Goal: Communication & Community: Answer question/provide support

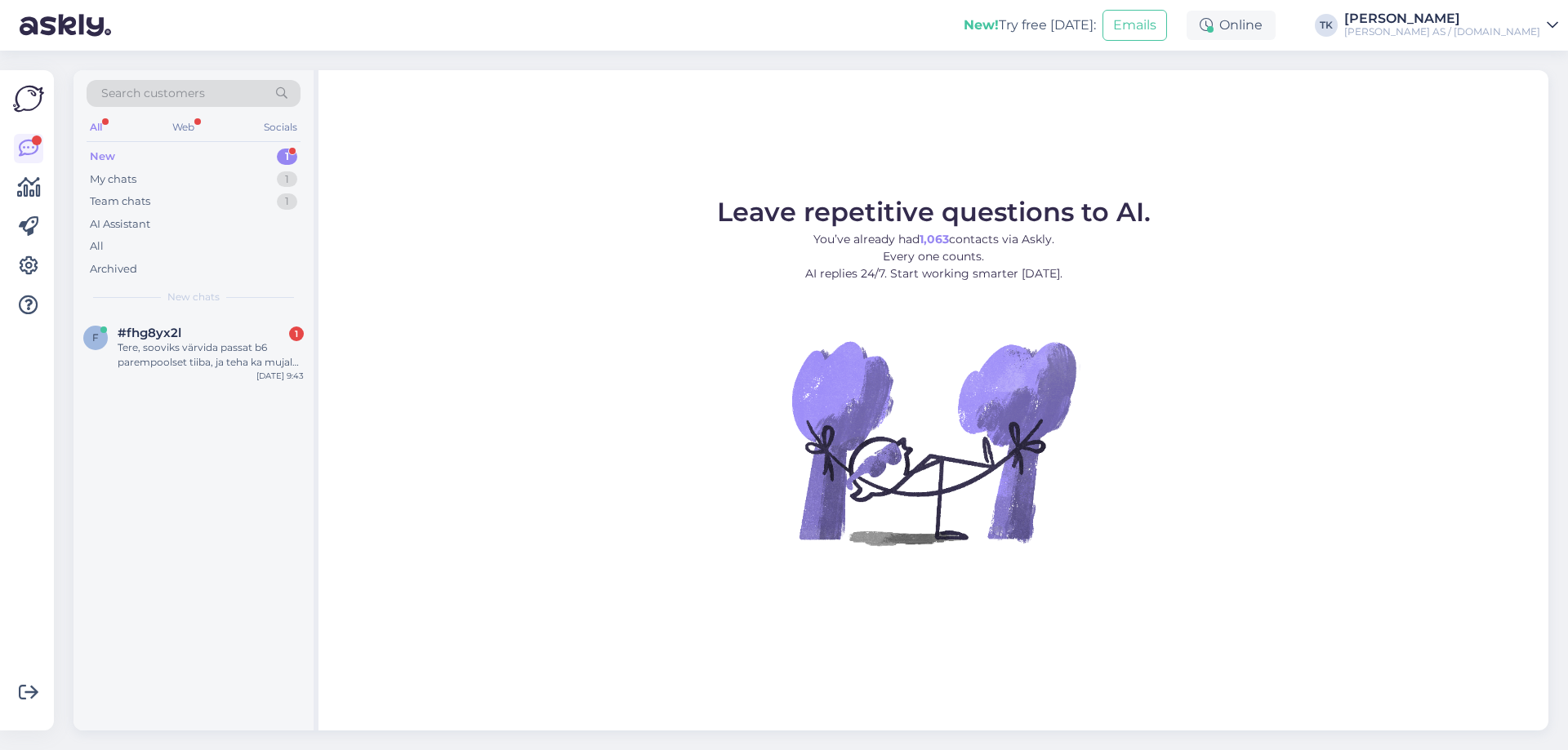
click at [158, 154] on div "New 1" at bounding box center [193, 156] width 214 height 23
click at [166, 351] on div "Tere, sooviks värvida passat b6 parempoolset tiiba, ja teha ka mujale värvipara…" at bounding box center [211, 355] width 186 height 30
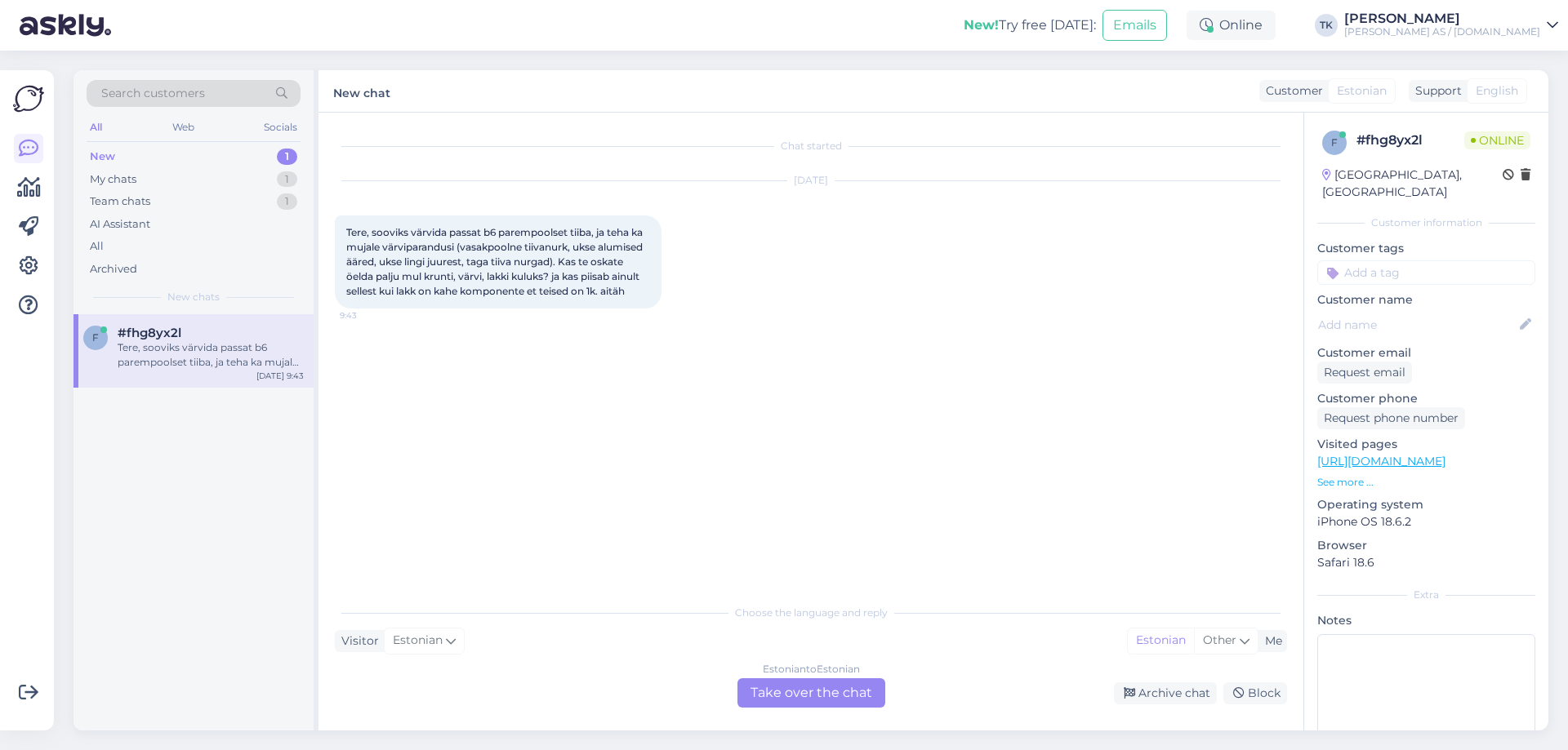
click at [838, 691] on div "Estonian to Estonian Take over the chat" at bounding box center [812, 693] width 148 height 30
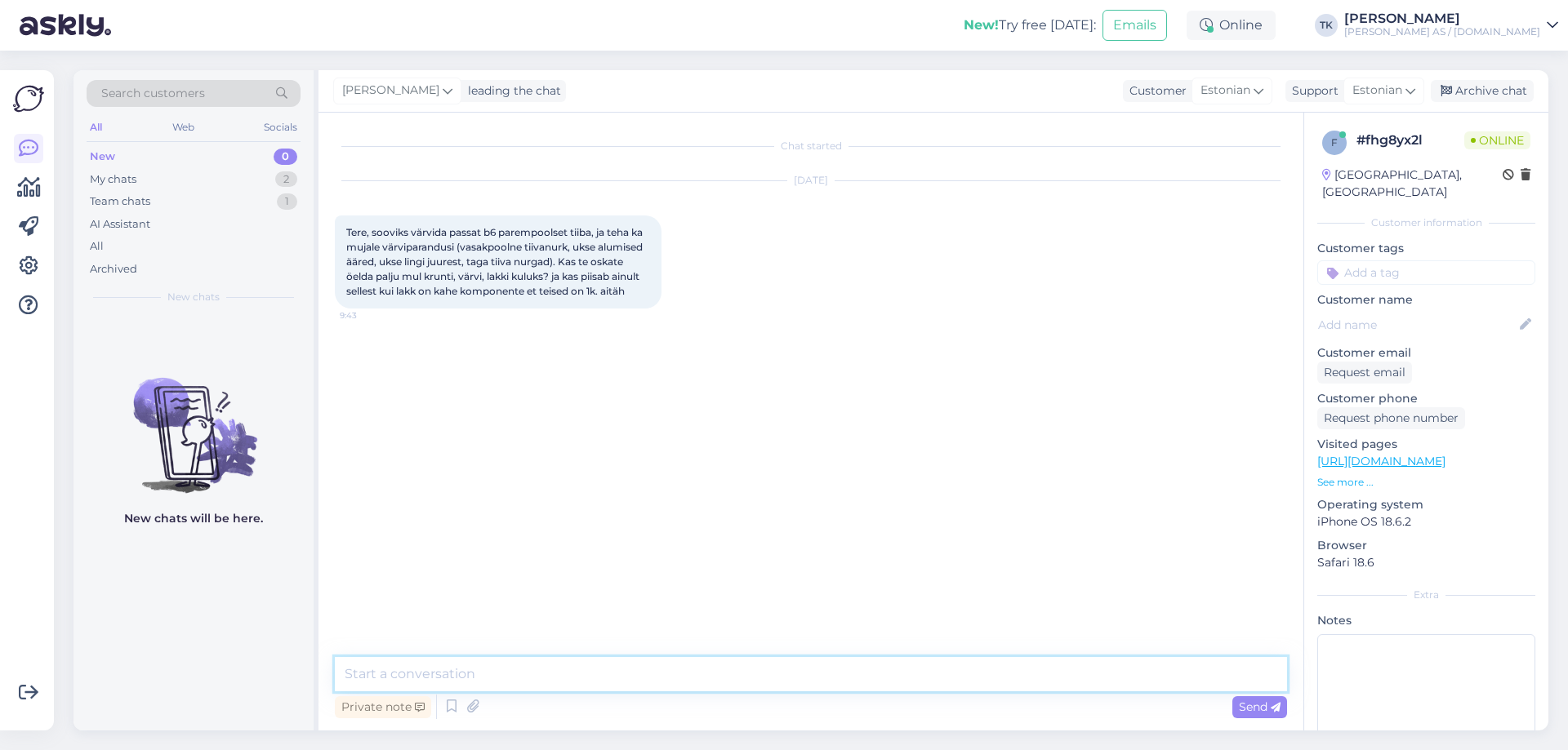
click at [404, 668] on textarea at bounding box center [810, 674] width 952 height 34
type textarea "Tere"
type textarea "Mis kujul värvi soovite? Püstolile, aerosoolis?"
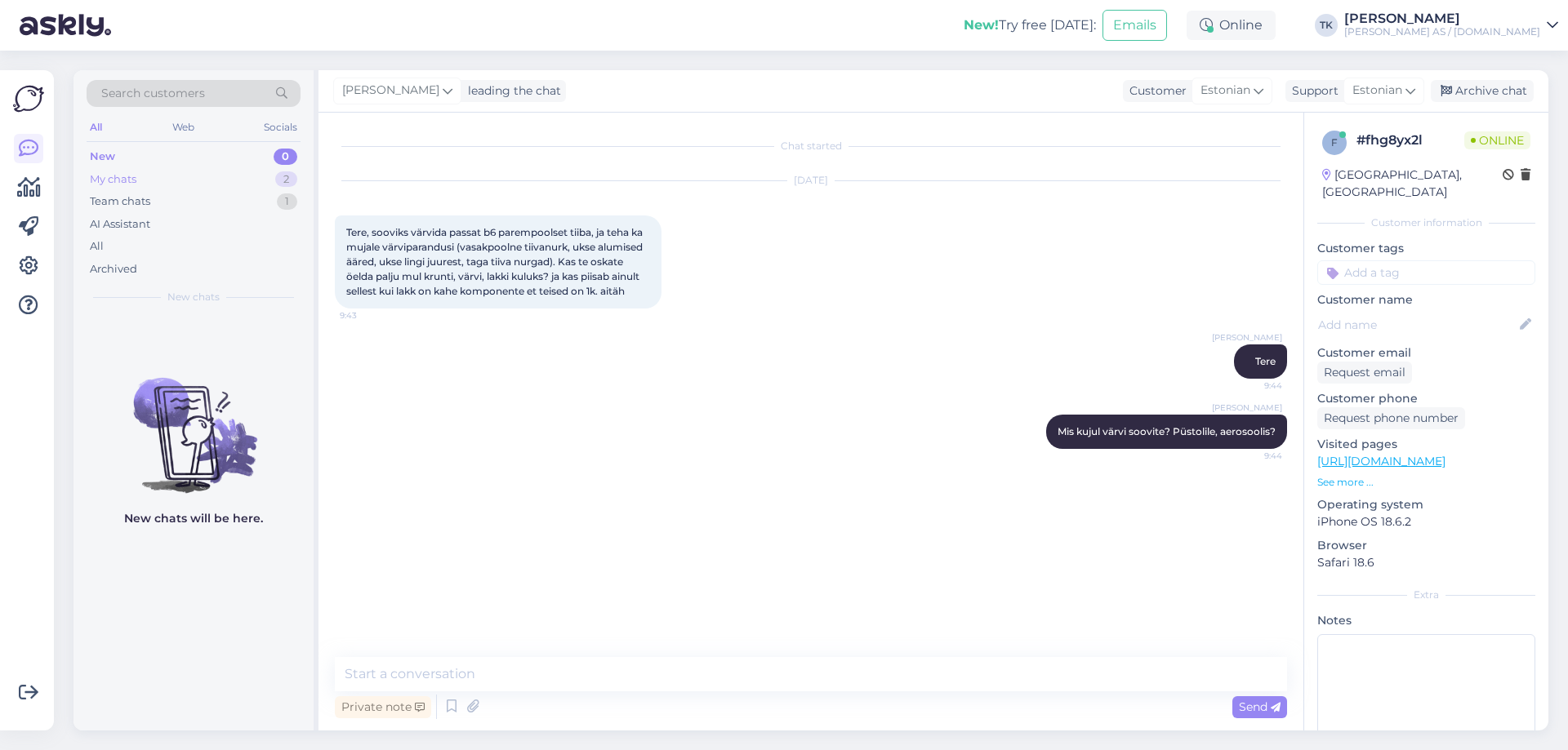
click at [95, 178] on div "My chats" at bounding box center [112, 180] width 46 height 16
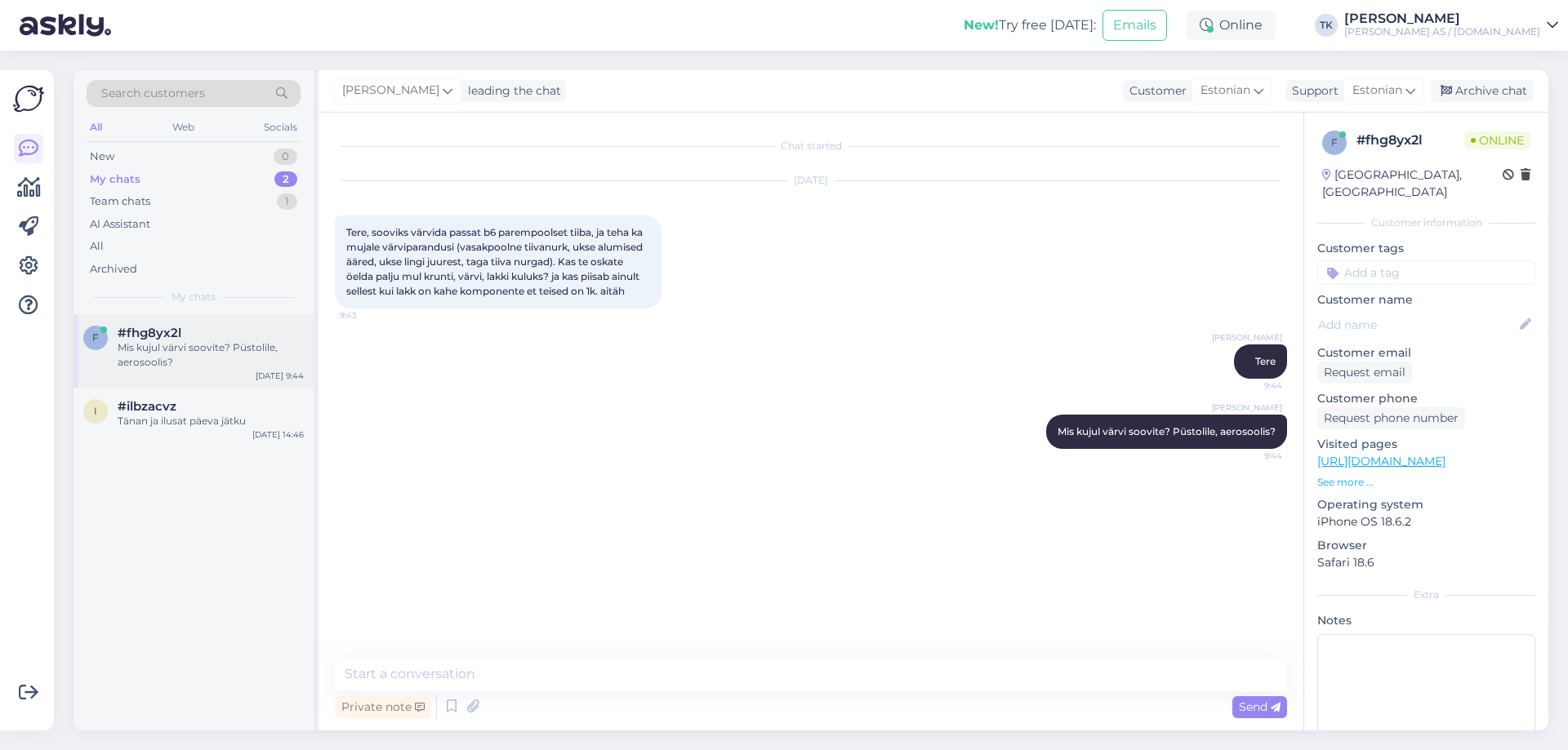
click at [155, 339] on span "#fhg8yx2l" at bounding box center [149, 333] width 63 height 14
click at [121, 202] on div "Team chats" at bounding box center [119, 202] width 61 height 16
click at [197, 358] on div "Ei ole vaja seda eraldi märkida, kui annate auto värvikoodi, siis teeme kohe va…" at bounding box center [211, 355] width 186 height 30
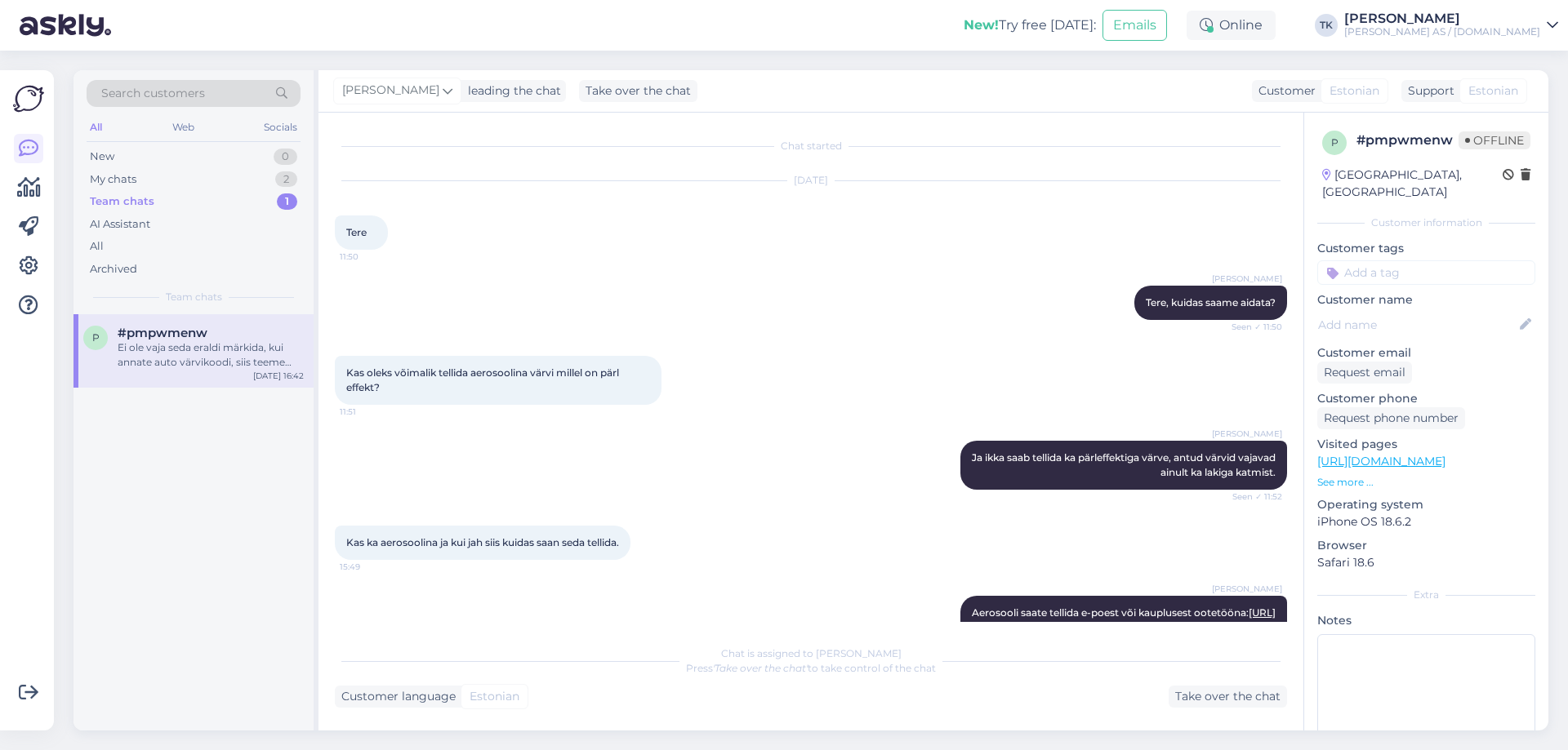
scroll to position [240, 0]
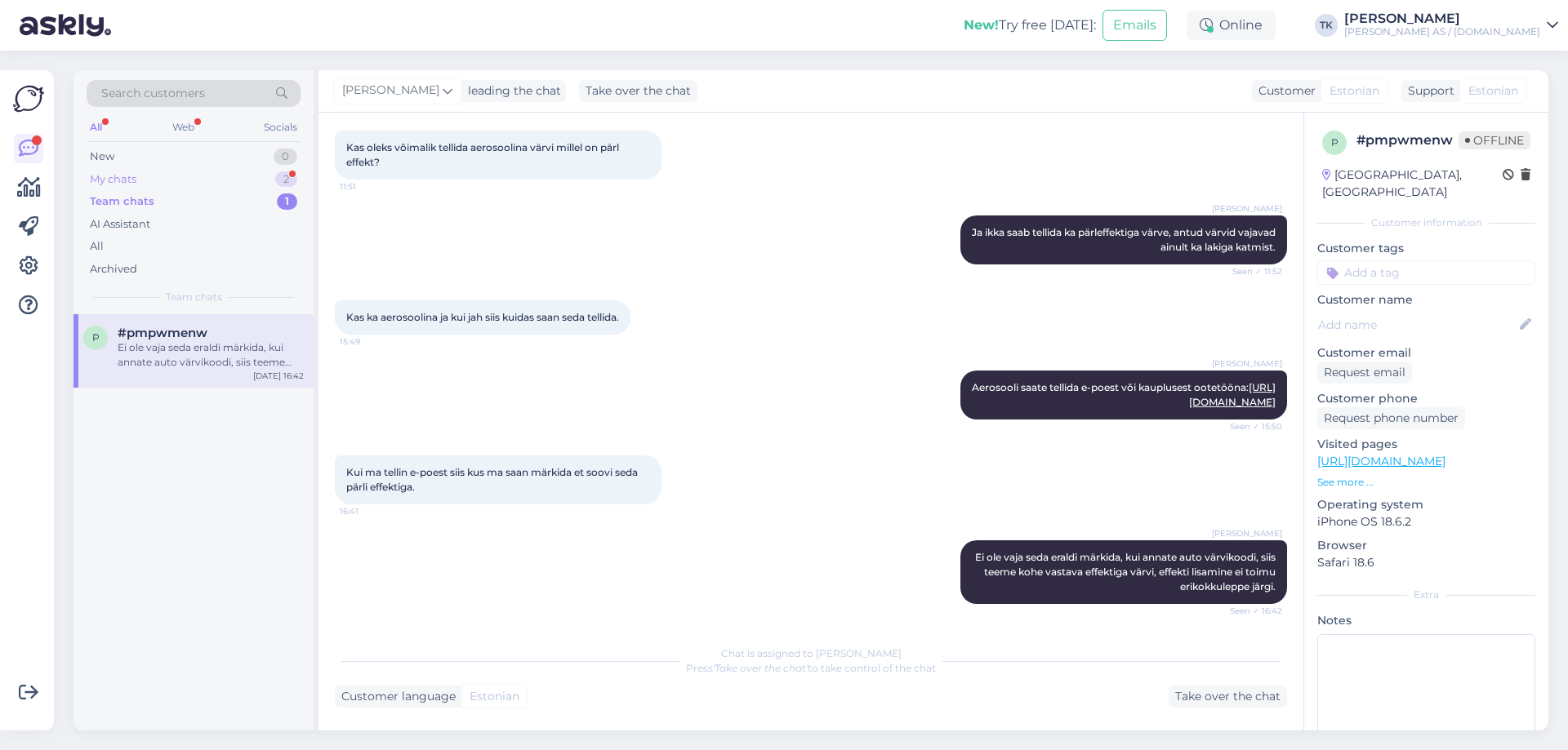
click at [190, 181] on div "My chats 2" at bounding box center [193, 179] width 214 height 23
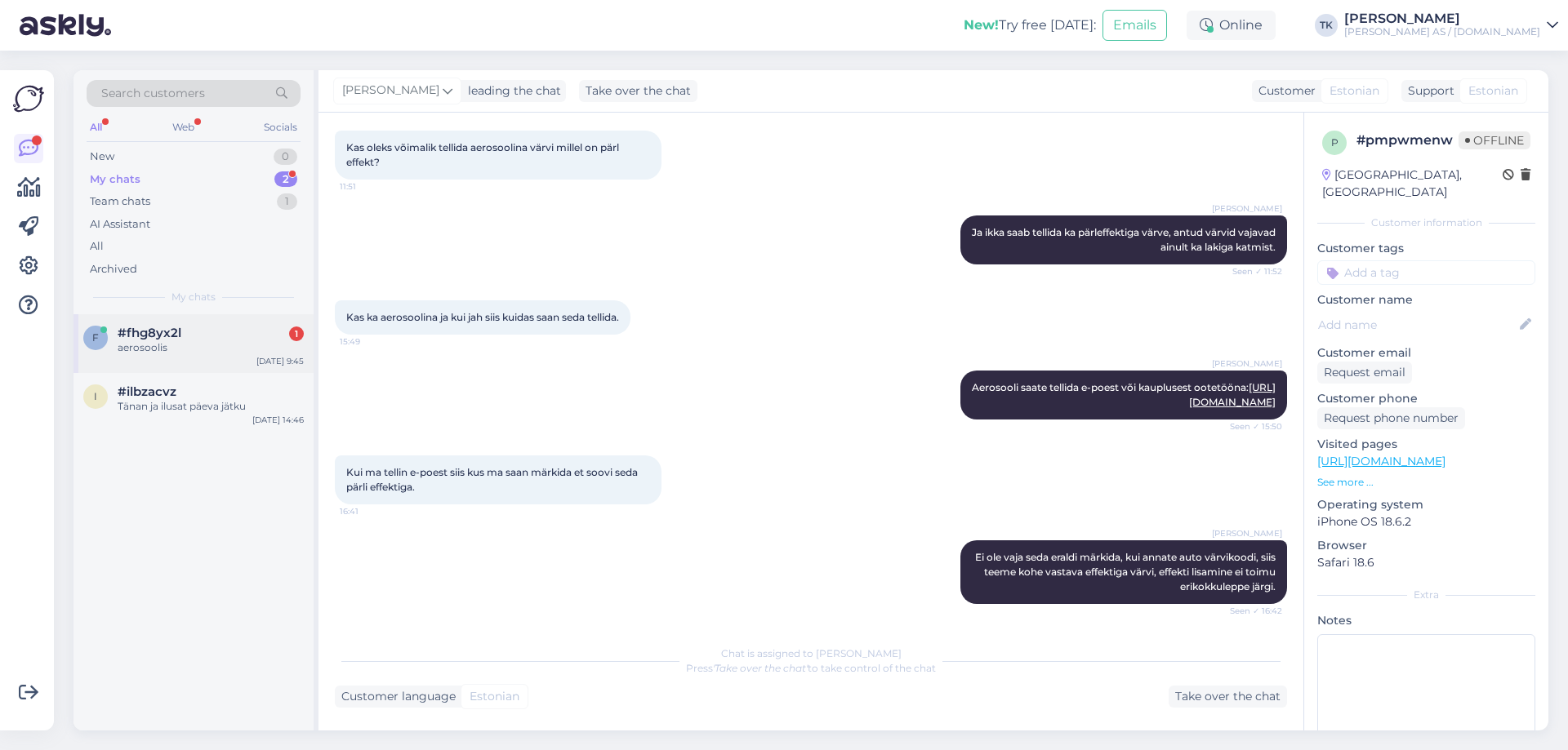
click at [193, 345] on div "aerosoolis" at bounding box center [211, 348] width 186 height 14
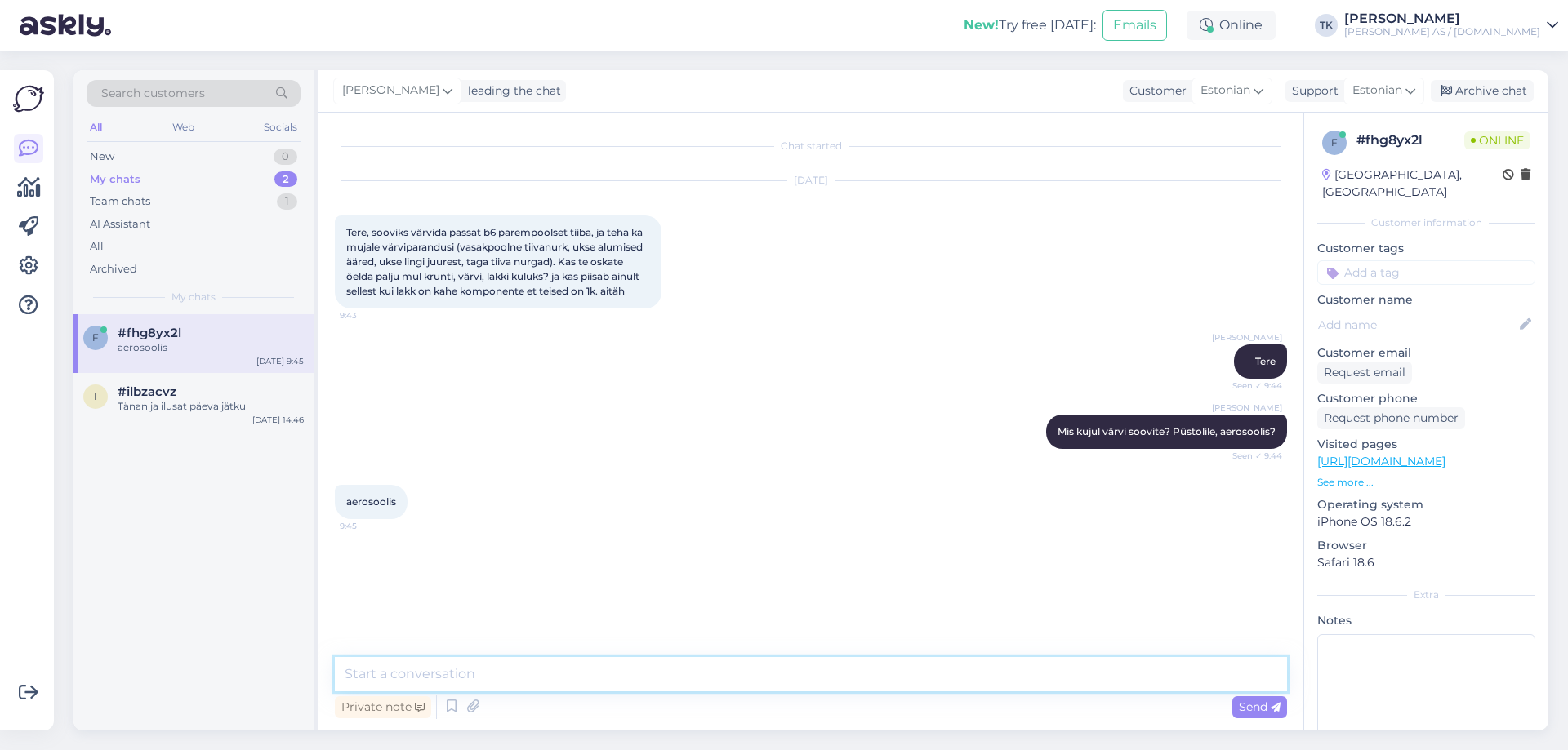
click at [395, 672] on textarea at bounding box center [810, 674] width 952 height 34
type textarea "O"
type textarea "Ühe aerosoolvärviga (400ml) katab ca 1m2 pinda"
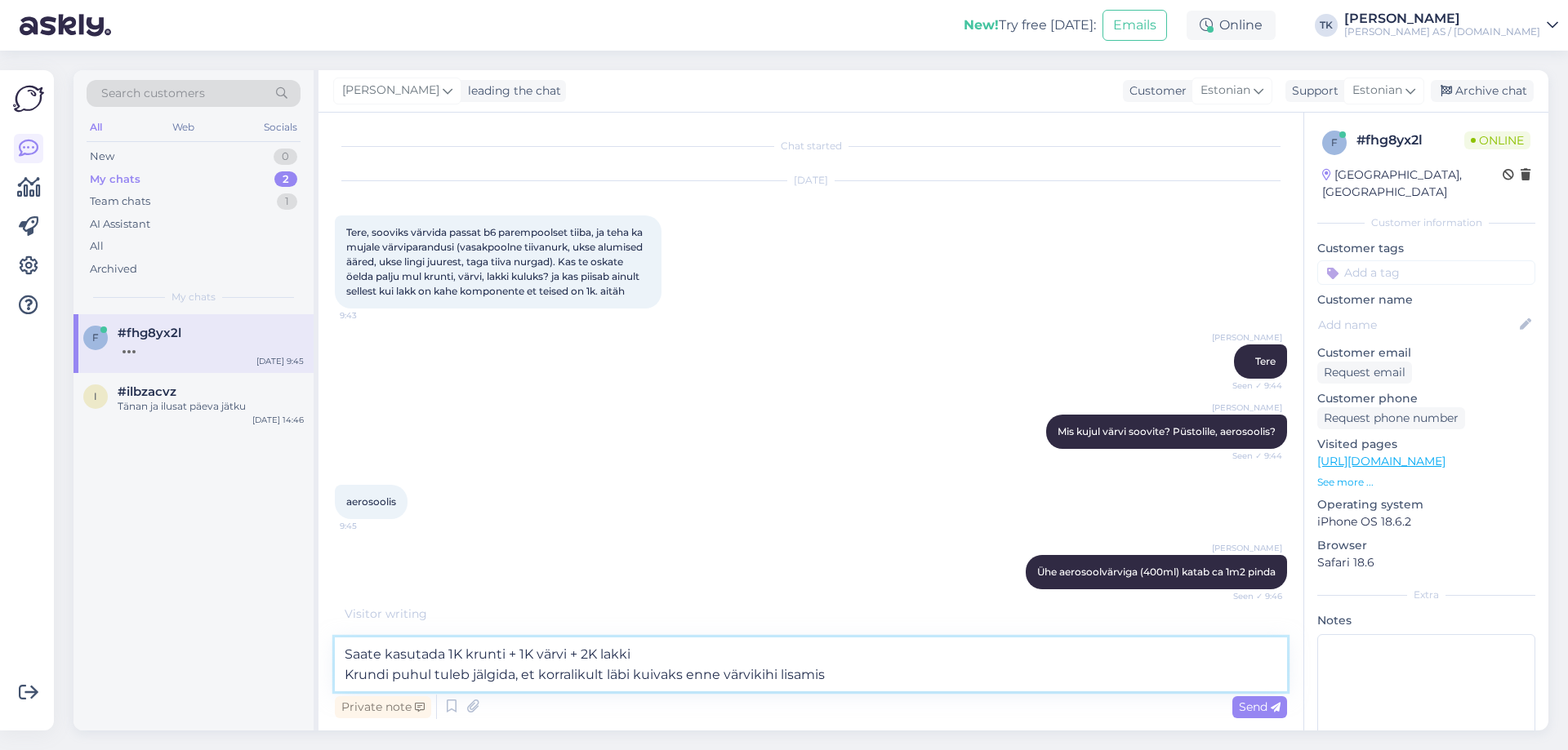
type textarea "Saate kasutada 1K krunti + 1K värvi + 2K lakki Krundi puhul tuleb jälgida, et k…"
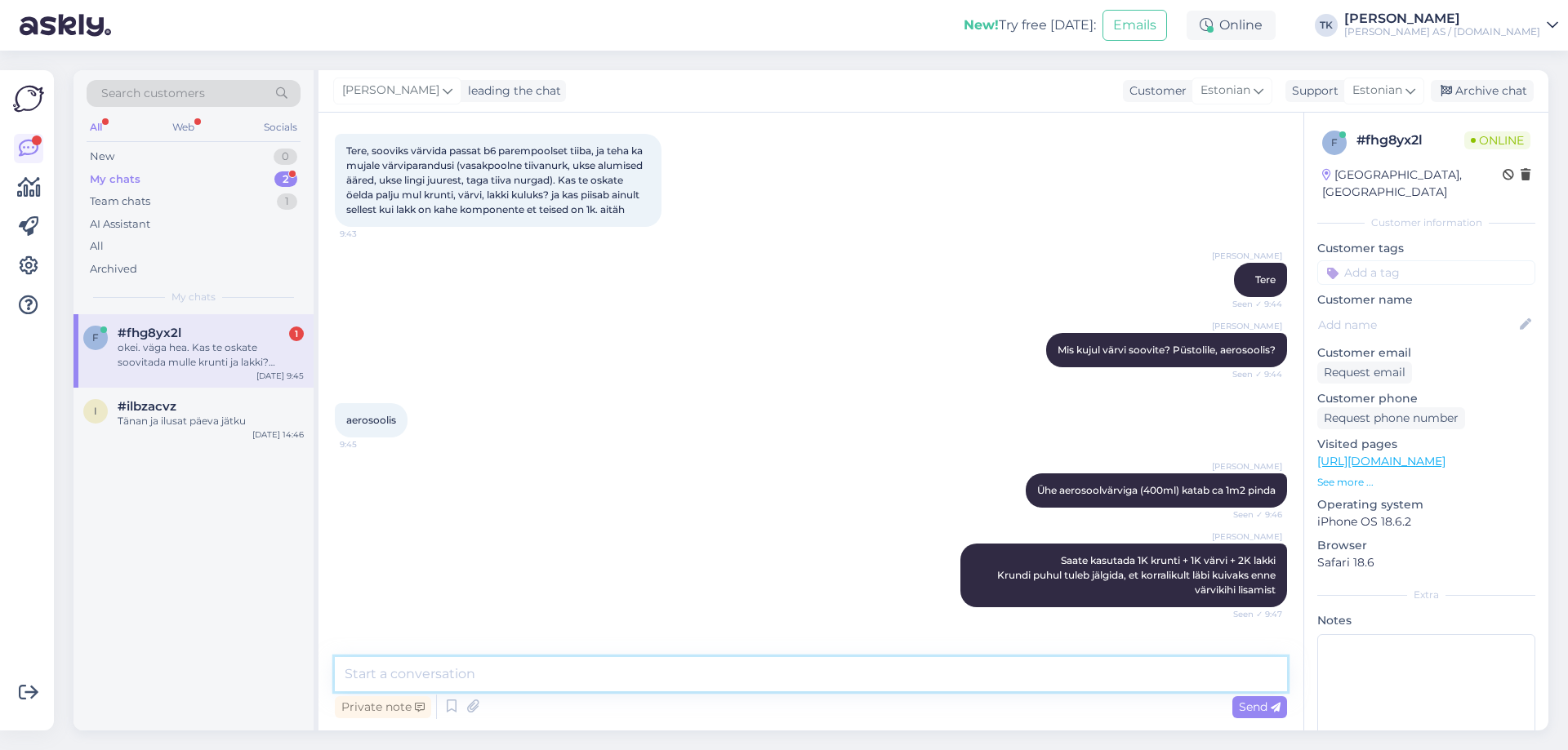
scroll to position [149, 0]
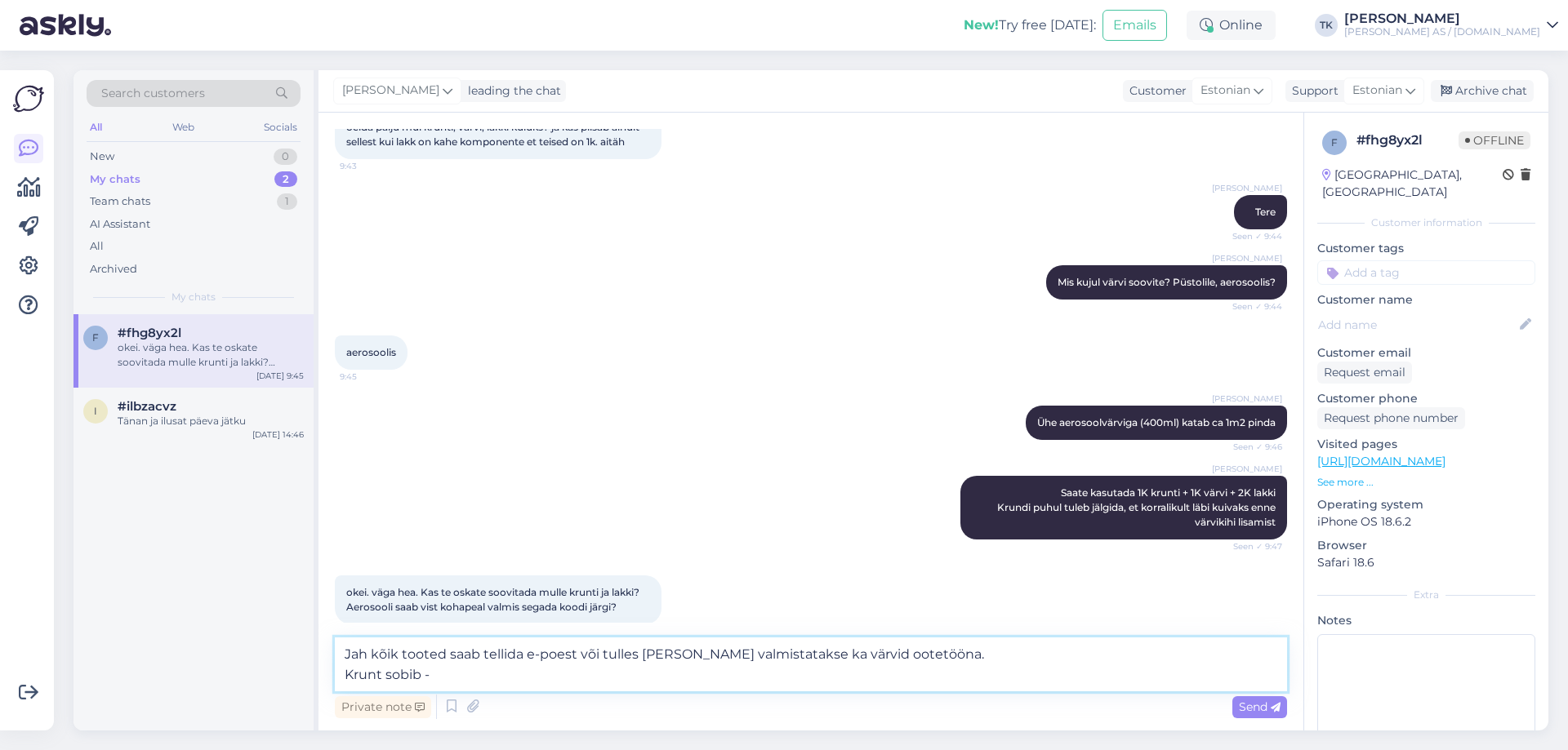
paste textarea "[URL][DOMAIN_NAME]"
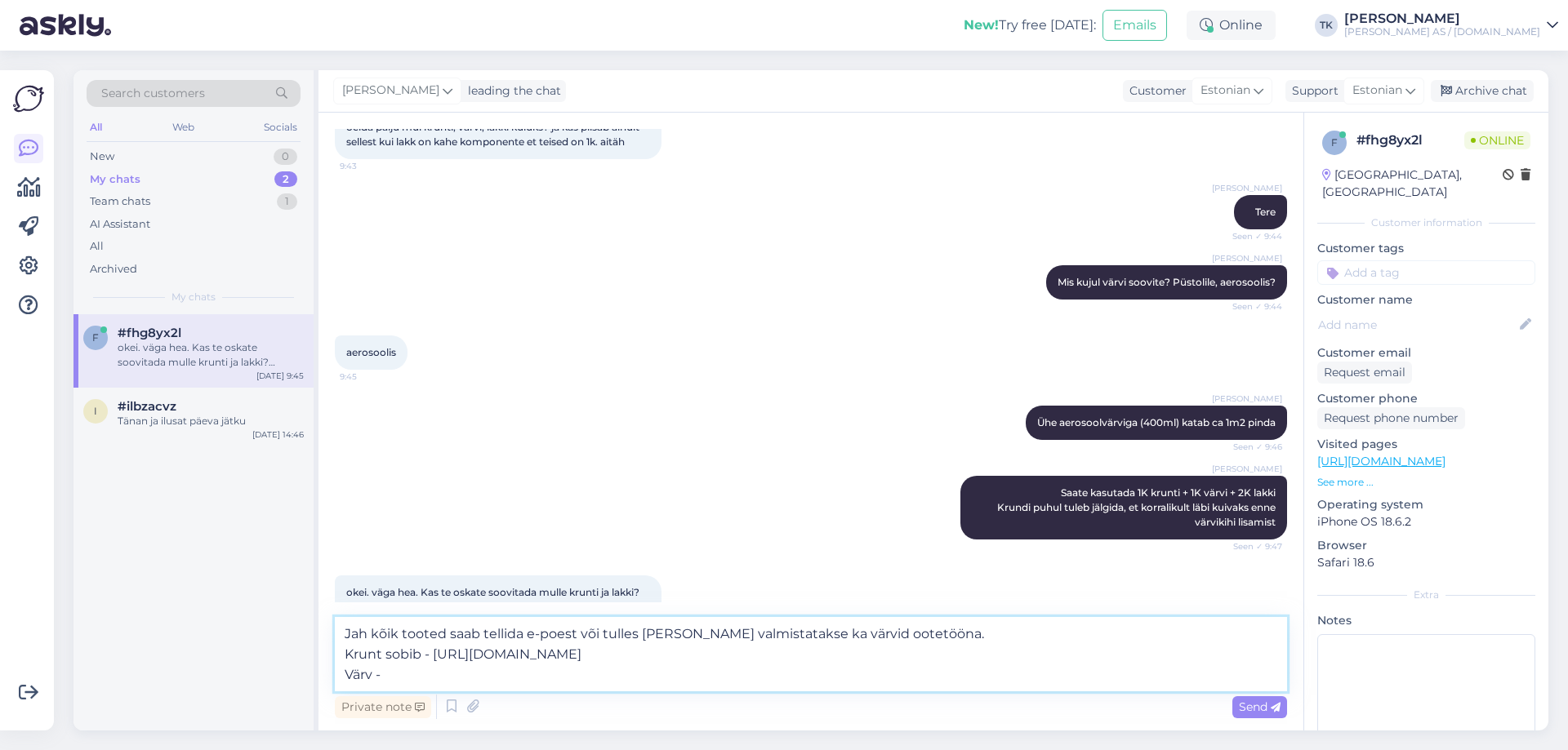
paste textarea "[URL][DOMAIN_NAME]"
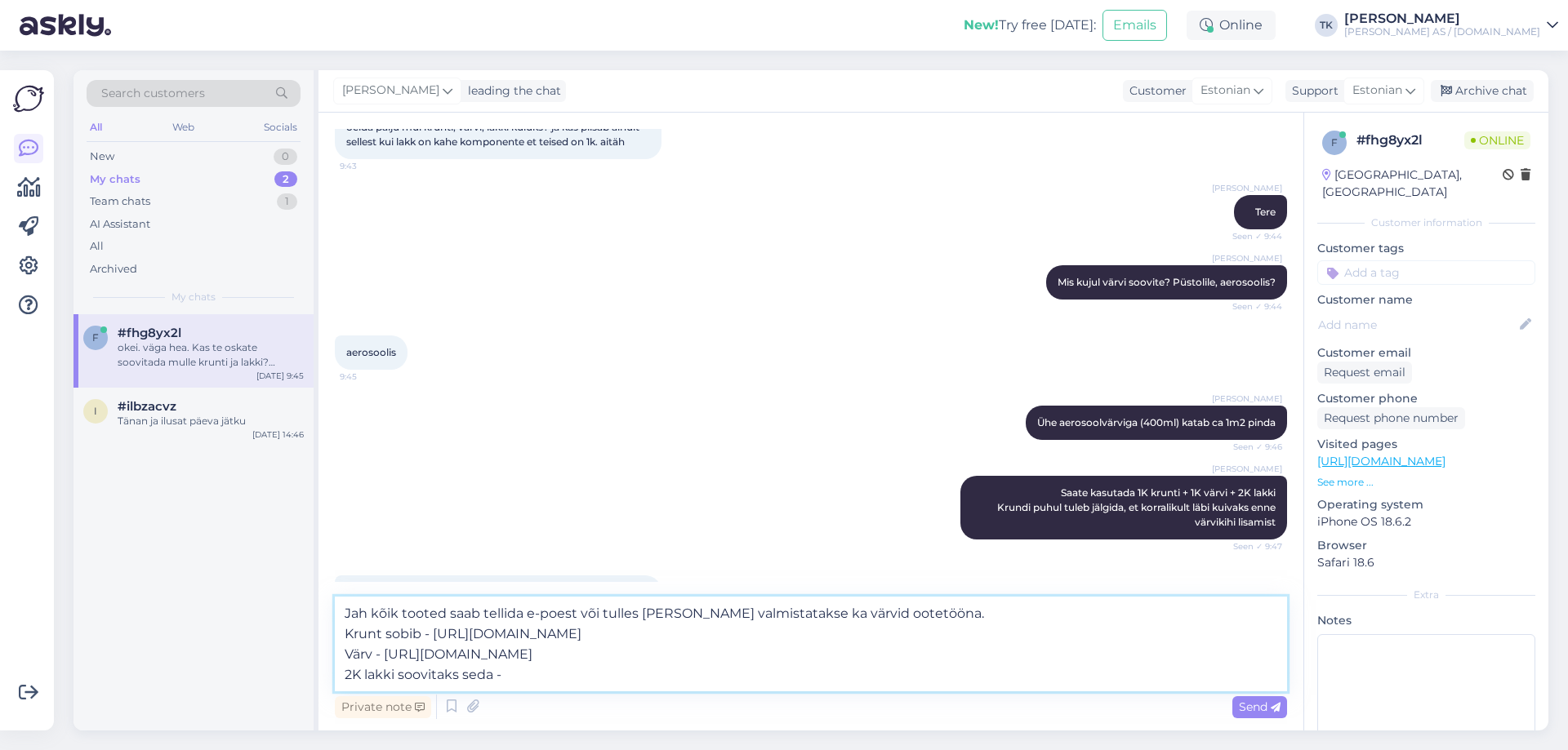
paste textarea "[URL][DOMAIN_NAME]"
click at [492, 675] on textarea "Jah kõik tooted saab tellida e-poest või tulles [PERSON_NAME] valmistatakse ka …" at bounding box center [810, 643] width 952 height 95
type textarea "Jah kõik tooted saab tellida e-poest või tulles [PERSON_NAME] valmistatakse ka …"
click at [1246, 706] on span "Send" at bounding box center [1259, 707] width 42 height 14
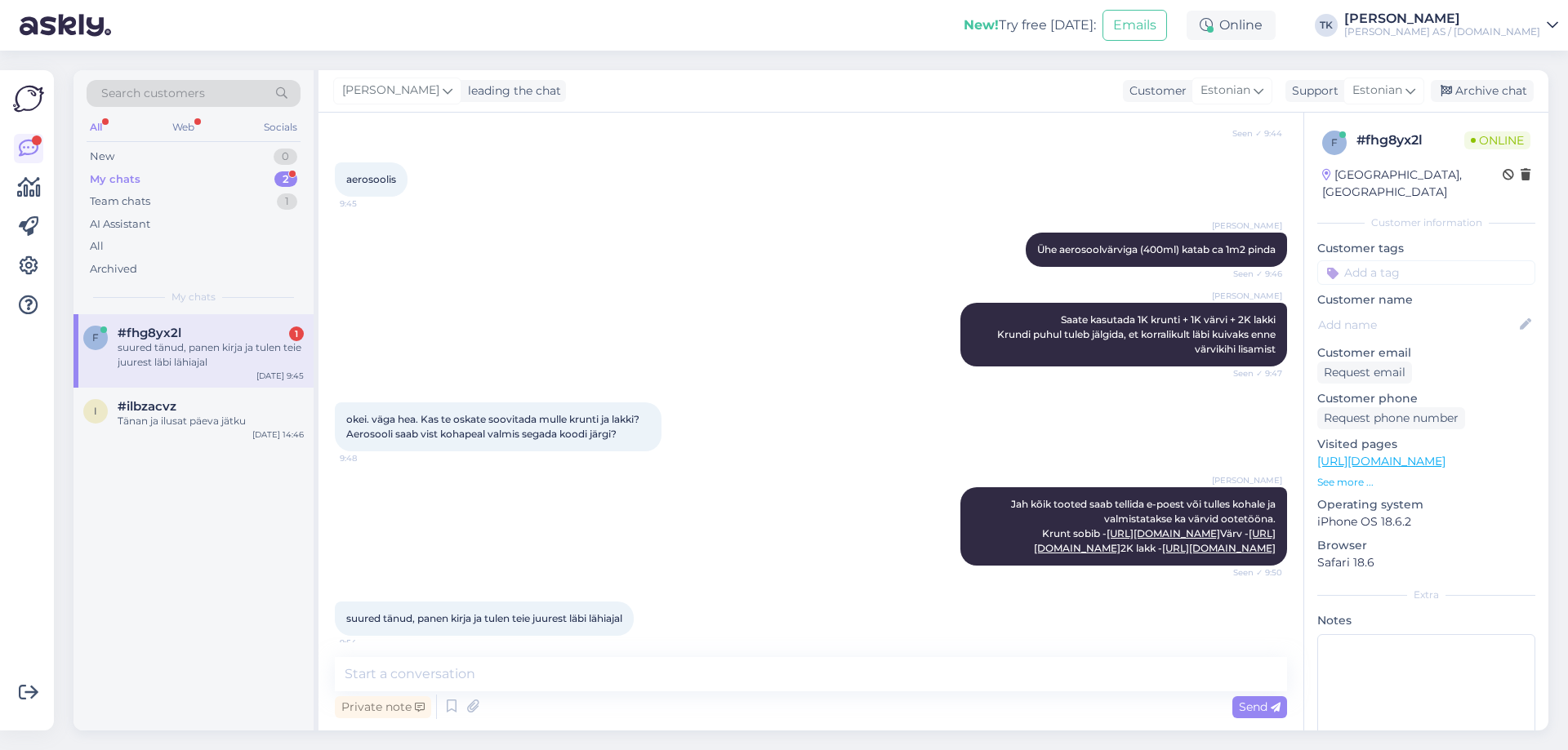
scroll to position [393, 0]
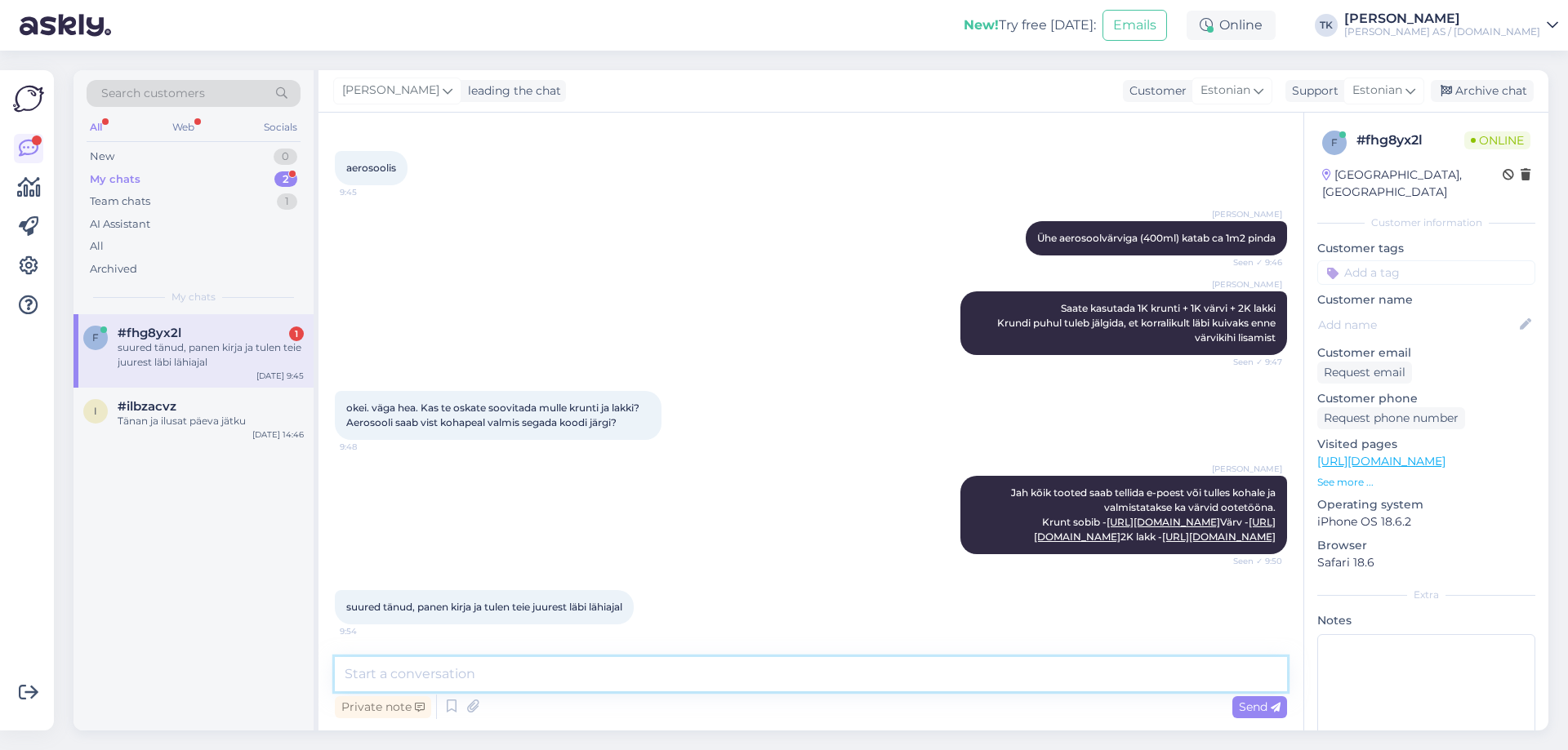
click at [380, 674] on textarea at bounding box center [810, 674] width 952 height 34
type textarea "Täname ja ilusat päeva jätku"
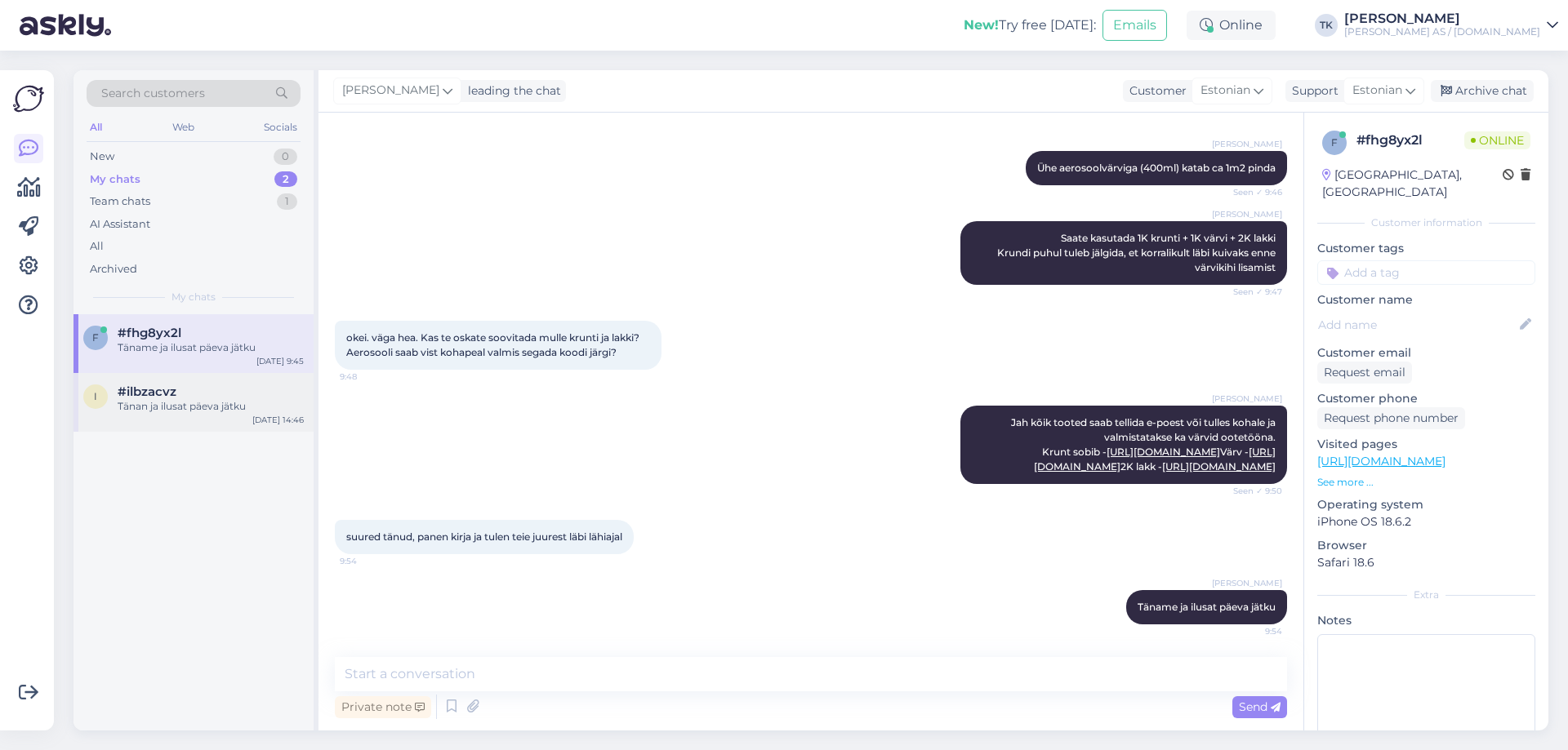
click at [142, 403] on div "Tänan ja ilusat päeva jätku" at bounding box center [211, 407] width 186 height 14
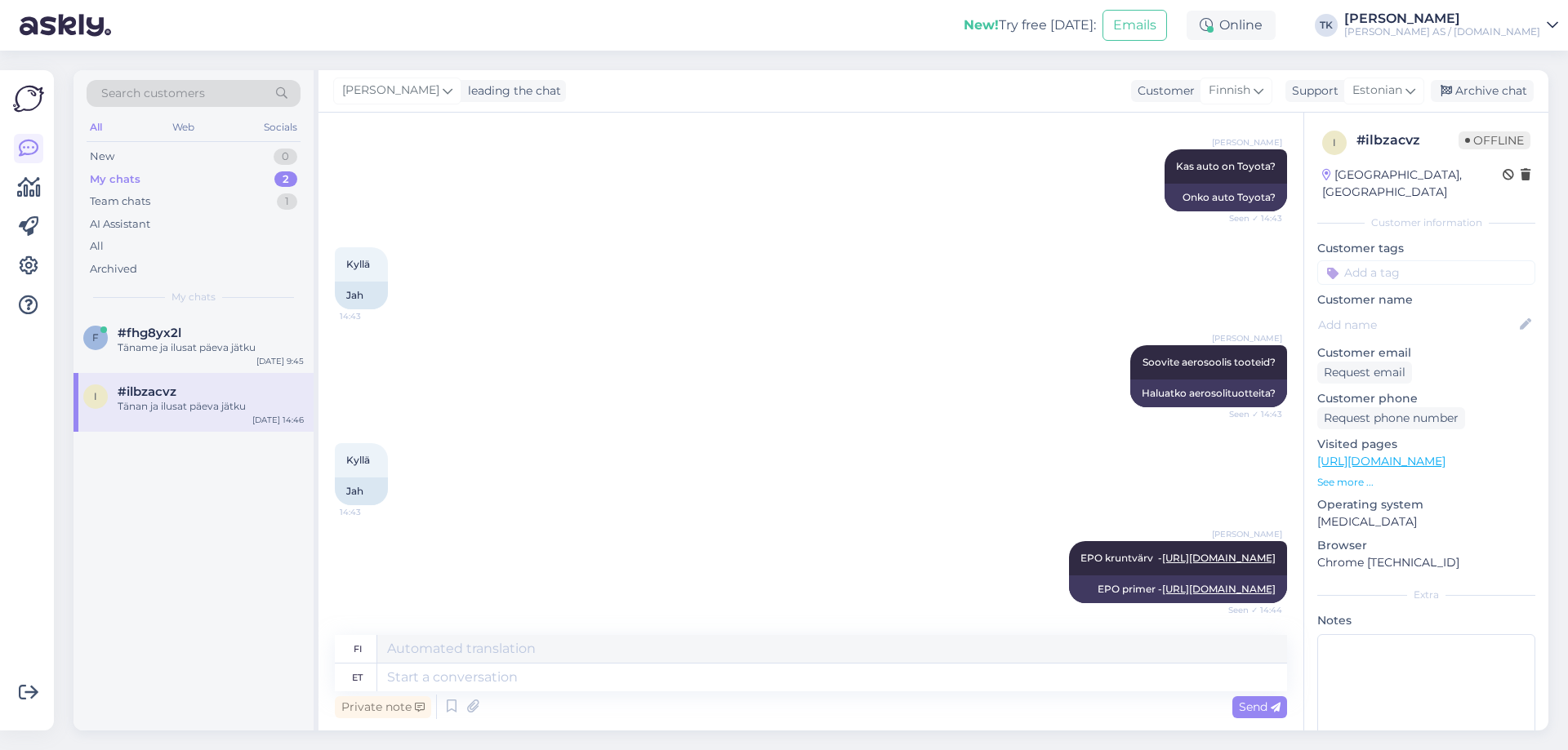
scroll to position [1056, 0]
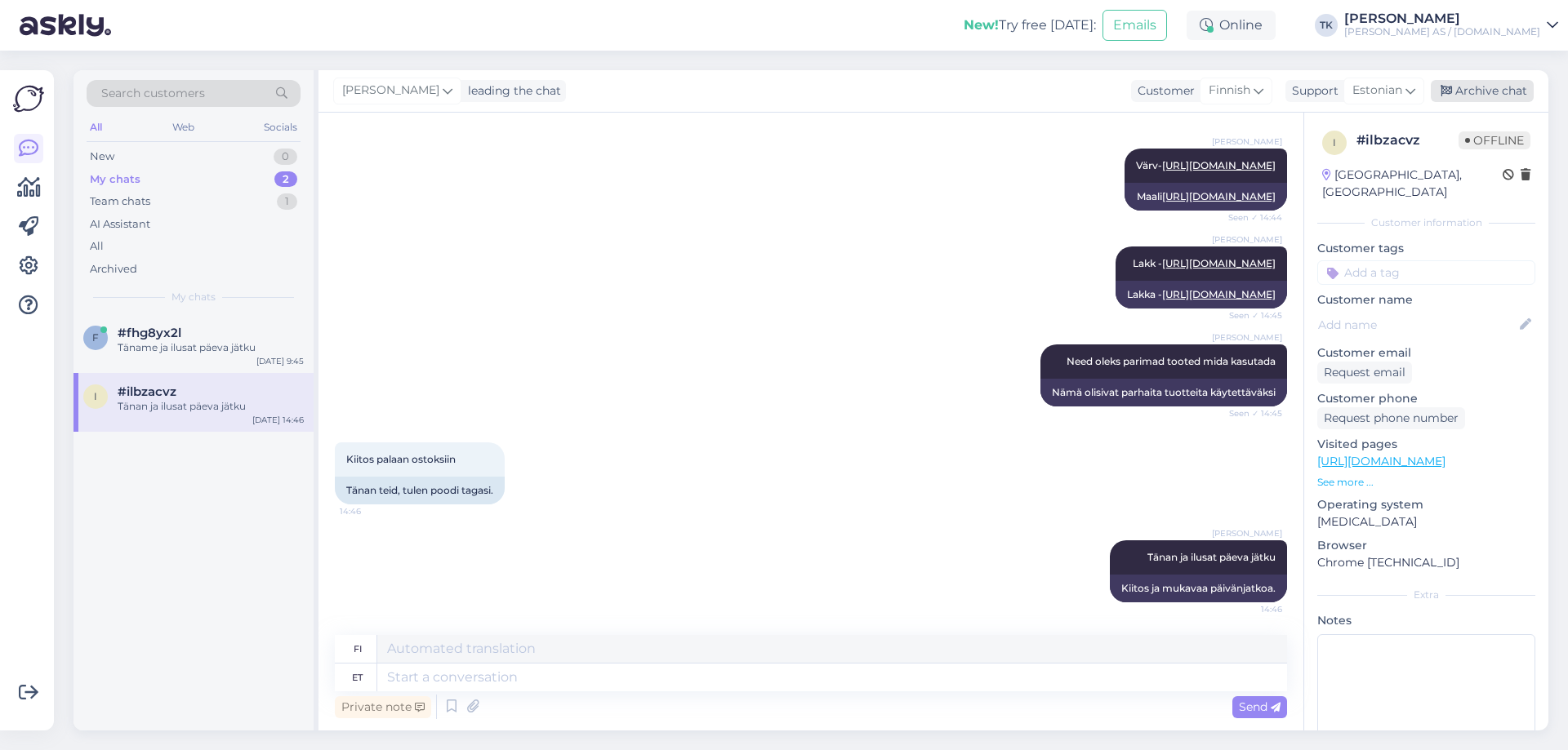
click at [1489, 89] on div "Archive chat" at bounding box center [1482, 91] width 103 height 22
